Goal: Transaction & Acquisition: Register for event/course

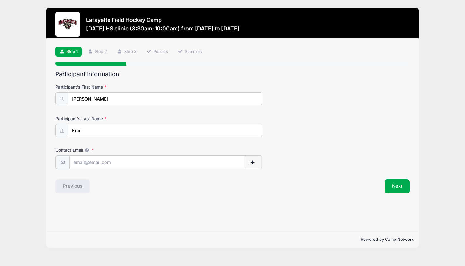
type input "[EMAIL_ADDRESS][DOMAIN_NAME]"
click at [400, 186] on button "Next" at bounding box center [397, 186] width 25 height 14
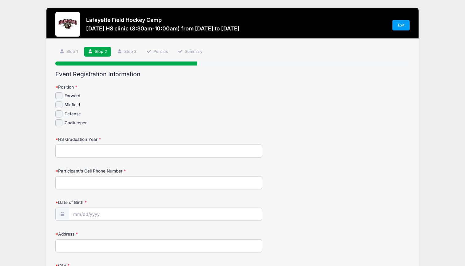
click at [60, 105] on input "Midfield" at bounding box center [58, 105] width 7 height 7
checkbox input "true"
click at [84, 151] on input "HS Graduation Year" at bounding box center [158, 151] width 207 height 13
type input "2027"
type input "[PHONE_NUMBER]"
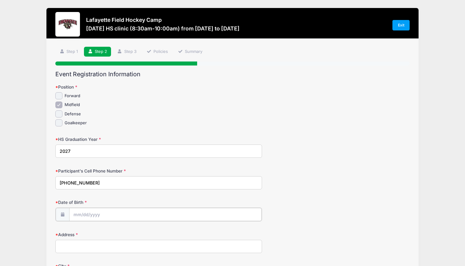
click at [88, 210] on input "Date of Birth" at bounding box center [165, 214] width 193 height 13
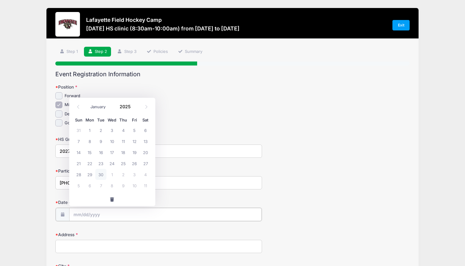
click at [82, 214] on input "Date of Birth" at bounding box center [165, 214] width 193 height 13
select select "4"
click at [127, 106] on input "2025" at bounding box center [127, 106] width 20 height 9
click at [134, 110] on span at bounding box center [135, 109] width 4 height 5
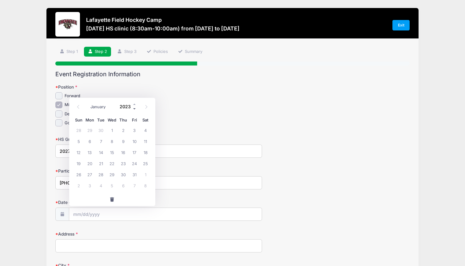
click at [134, 110] on span at bounding box center [135, 109] width 4 height 5
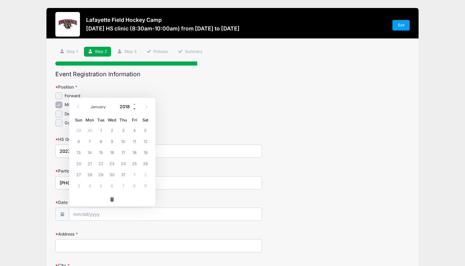
click at [134, 110] on span at bounding box center [135, 109] width 4 height 5
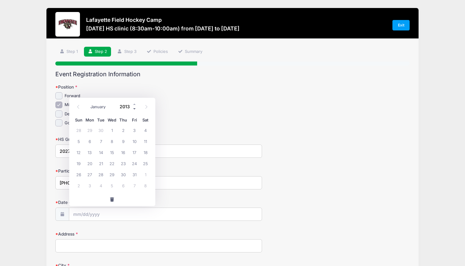
click at [134, 110] on span at bounding box center [135, 109] width 4 height 5
type input "2009"
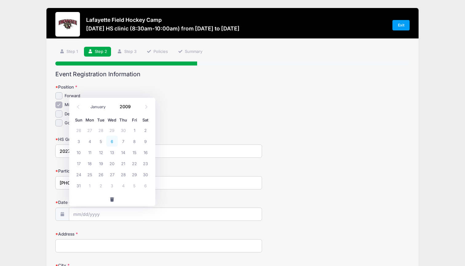
click at [111, 142] on span "6" at bounding box center [111, 141] width 11 height 11
type input "[DATE]"
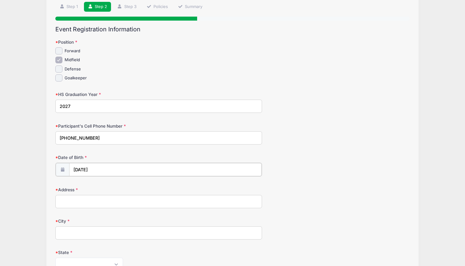
scroll to position [50, 0]
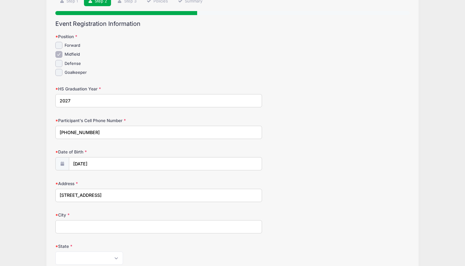
type input "[STREET_ADDRESS]"
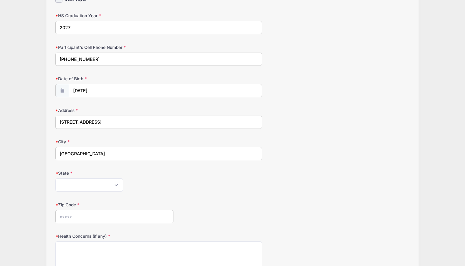
scroll to position [143, 0]
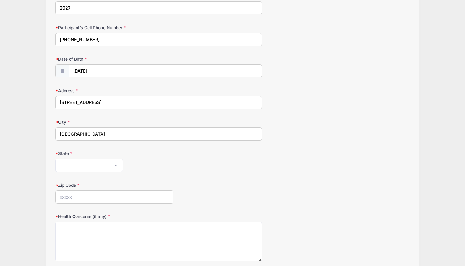
type input "[GEOGRAPHIC_DATA]"
select select "CT"
type input "06824"
click at [183, 209] on form "Position Forward [GEOGRAPHIC_DATA]" at bounding box center [232, 130] width 355 height 379
click at [134, 231] on textarea "Health Concerns (if any)" at bounding box center [158, 242] width 207 height 40
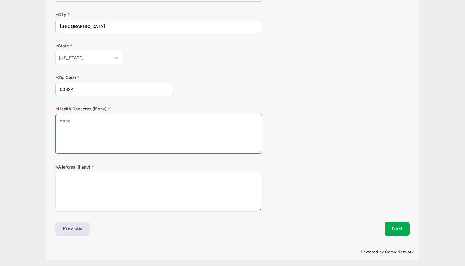
scroll to position [251, 0]
type textarea "none"
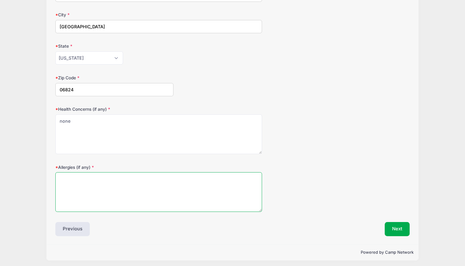
click at [100, 186] on textarea "Allergies (if any)" at bounding box center [158, 192] width 207 height 40
type textarea "none"
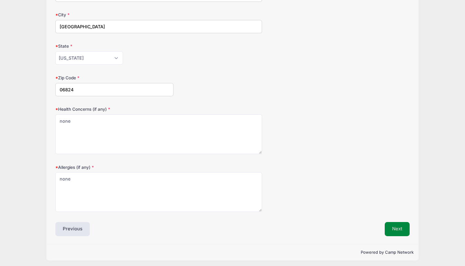
click at [402, 229] on button "Next" at bounding box center [397, 229] width 25 height 14
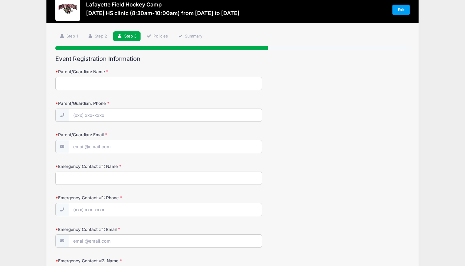
scroll to position [0, 0]
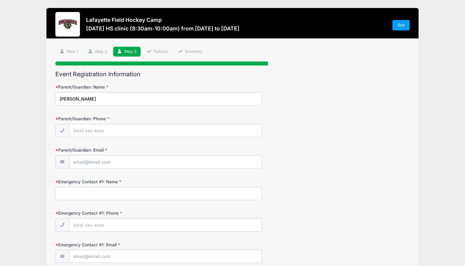
type input "[PERSON_NAME]"
type input "[PHONE_NUMBER]"
type input "[EMAIL_ADDRESS][DOMAIN_NAME]"
type input "R"
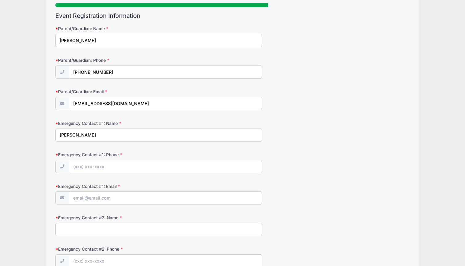
scroll to position [63, 0]
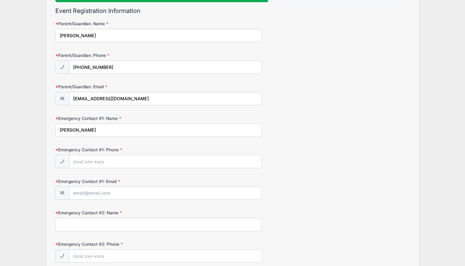
type input "[PERSON_NAME]"
type input "[PHONE_NUMBER]"
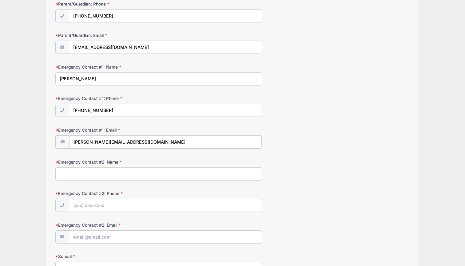
scroll to position [117, 0]
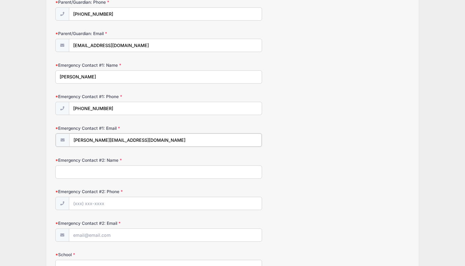
type input "[PERSON_NAME][EMAIL_ADDRESS][DOMAIN_NAME]"
type input "o"
type input "[PERSON_NAME]"
type input "[PHONE_NUMBER]"
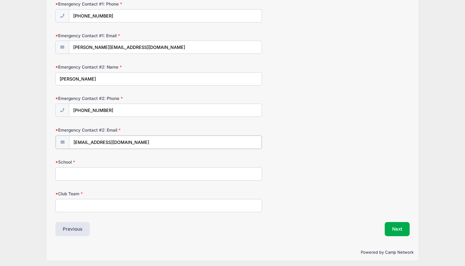
type input "[EMAIL_ADDRESS][DOMAIN_NAME]"
click at [92, 169] on input "School" at bounding box center [158, 173] width 207 height 13
type input "Sacred Heart Greenwich"
type input "AGH"
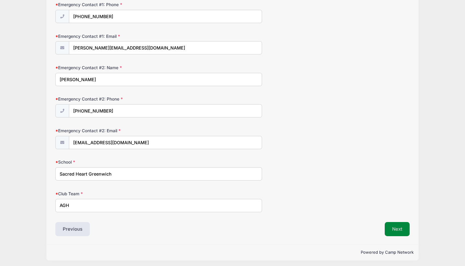
click at [404, 228] on button "Next" at bounding box center [397, 229] width 25 height 14
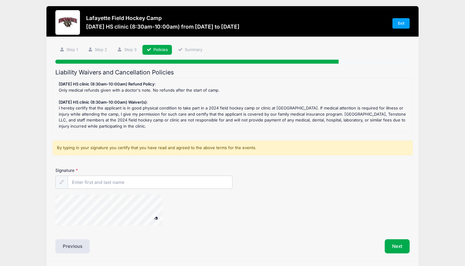
scroll to position [0, 0]
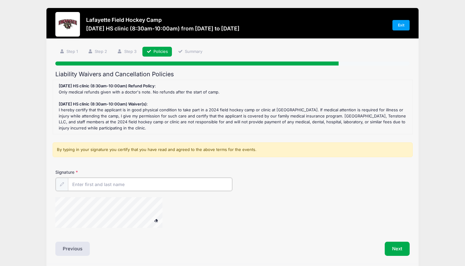
click at [129, 183] on input "Signature" at bounding box center [150, 184] width 164 height 13
type input "[PERSON_NAME]"
click at [395, 248] on button "Next" at bounding box center [397, 248] width 25 height 14
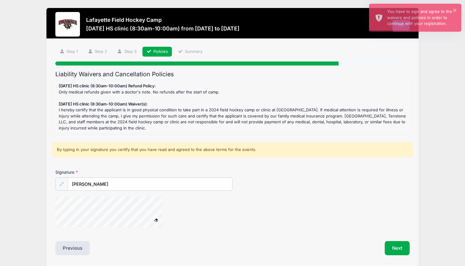
click at [158, 218] on span at bounding box center [156, 219] width 4 height 3
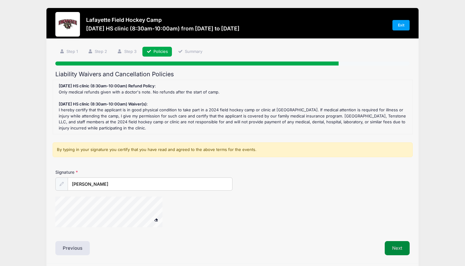
click at [393, 246] on button "Next" at bounding box center [397, 248] width 25 height 14
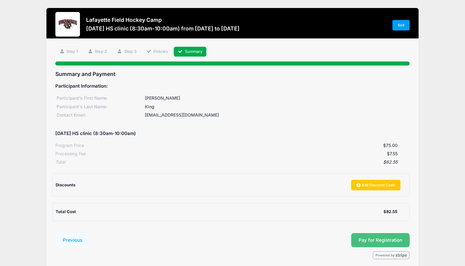
click at [375, 239] on button "Pay for Registration" at bounding box center [380, 240] width 58 height 14
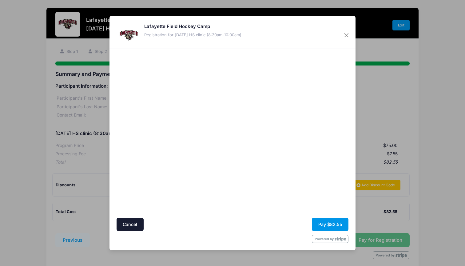
click at [328, 227] on button "Pay $82.55" at bounding box center [330, 224] width 37 height 13
